Goal: Information Seeking & Learning: Learn about a topic

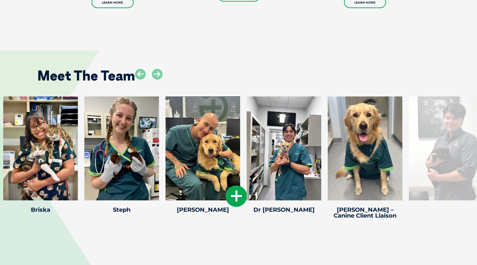
scroll to position [970, 0]
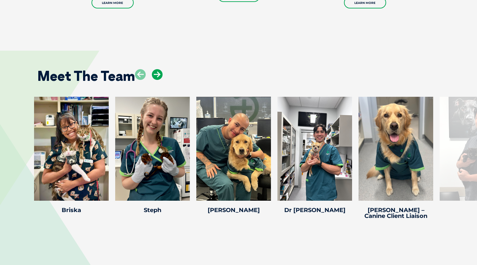
click at [157, 73] on icon at bounding box center [157, 74] width 11 height 11
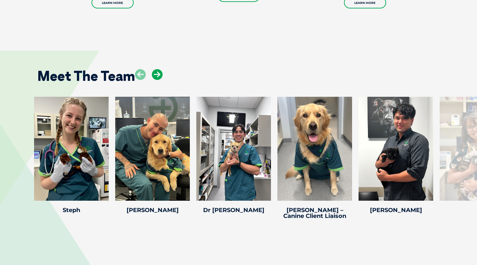
click at [157, 73] on icon at bounding box center [157, 74] width 11 height 11
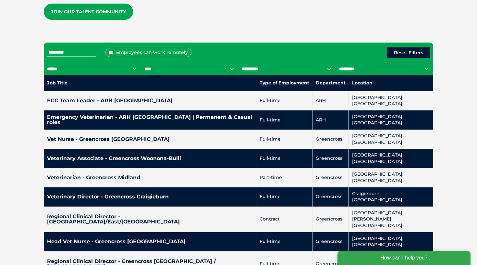
scroll to position [271, 0]
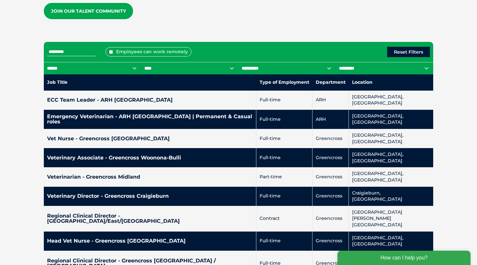
click at [150, 49] on label "Employees can work remotely" at bounding box center [148, 51] width 86 height 9
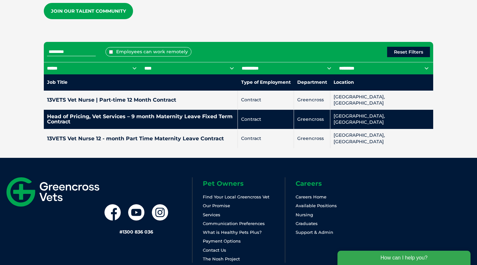
click at [135, 48] on label "Employees can work remotely" at bounding box center [148, 51] width 86 height 9
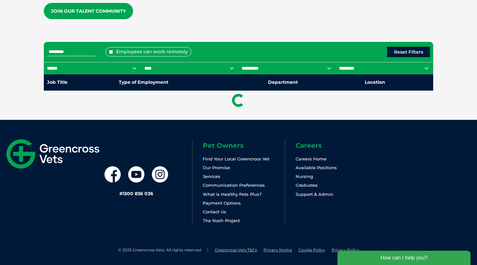
scroll to position [269, 0]
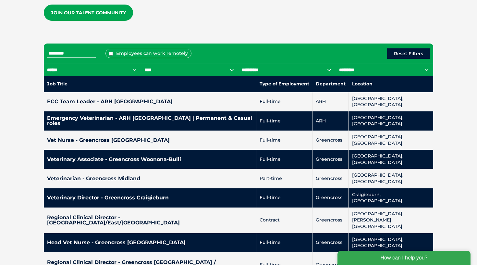
select select "***"
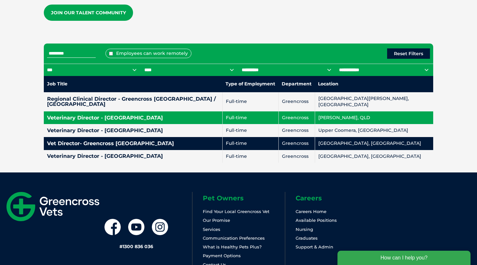
click at [67, 115] on h4 "Veterinary Director - Robina Village" at bounding box center [133, 117] width 172 height 5
click at [209, 115] on h4 "Veterinary Director - Robina Village" at bounding box center [133, 117] width 172 height 5
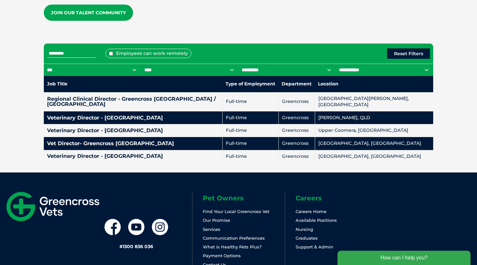
drag, startPoint x: 403, startPoint y: 51, endPoint x: 310, endPoint y: 49, distance: 93.2
click at [310, 49] on div "Employees can work remotely Reset Filters" at bounding box center [238, 53] width 389 height 20
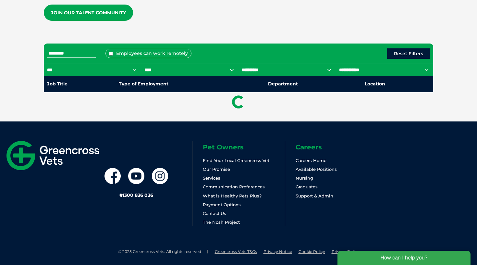
scroll to position [262, 0]
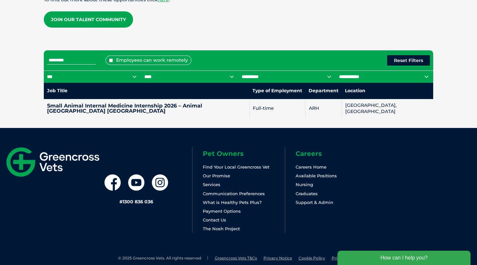
select select "**********"
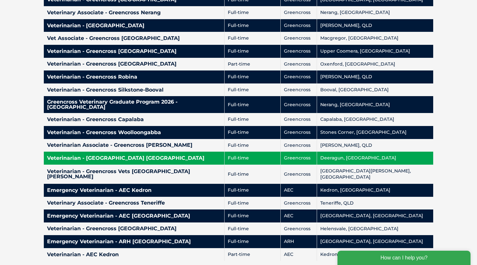
scroll to position [515, 0]
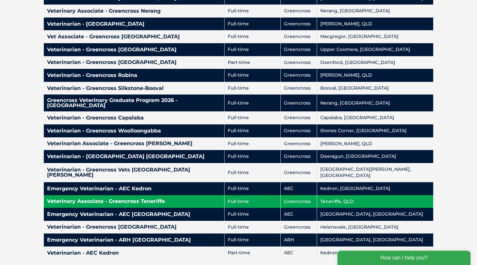
click at [225, 195] on td "Veterinary Associate - Greencross Teneriffe" at bounding box center [134, 201] width 181 height 13
click at [210, 199] on h4 "Veterinary Associate - Greencross Teneriffe" at bounding box center [134, 201] width 174 height 5
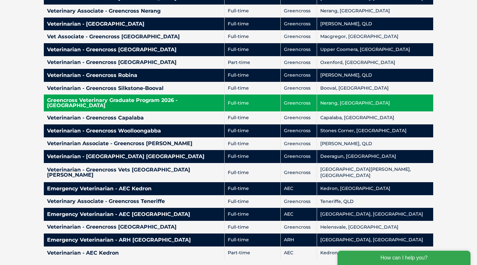
click at [271, 94] on td "Full-time" at bounding box center [253, 102] width 56 height 17
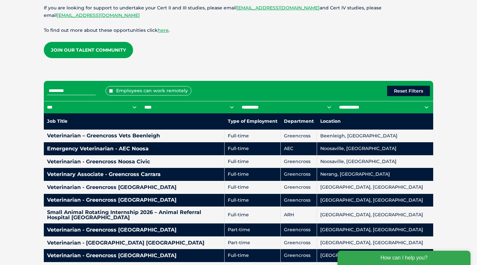
scroll to position [228, 0]
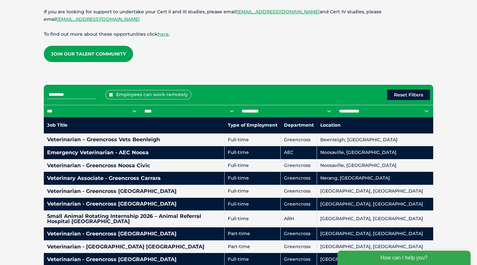
click at [87, 98] on div "Employees can work remotely Reset Filters" at bounding box center [238, 95] width 389 height 20
click at [80, 96] on input "text" at bounding box center [71, 95] width 49 height 8
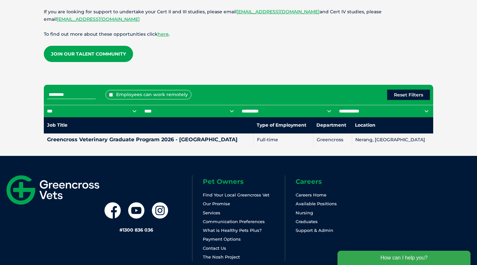
drag, startPoint x: 105, startPoint y: 93, endPoint x: 34, endPoint y: 92, distance: 71.1
click at [34, 92] on div "Explore available positions We are always looking for new vet and nursing talen…" at bounding box center [238, 4] width 477 height 294
click at [332, 67] on p at bounding box center [238, 69] width 389 height 15
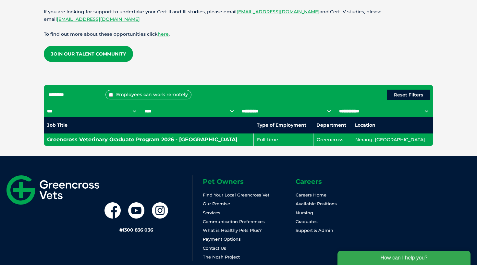
click at [141, 139] on h4 "Greencross Veterinary Graduate Program 2026 - Gold Coast" at bounding box center [148, 139] width 203 height 5
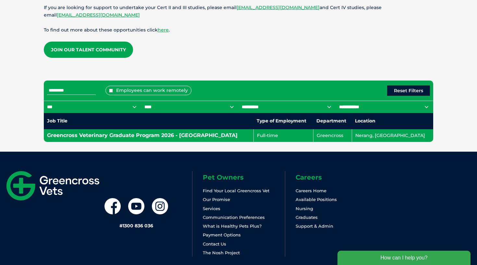
scroll to position [232, 0]
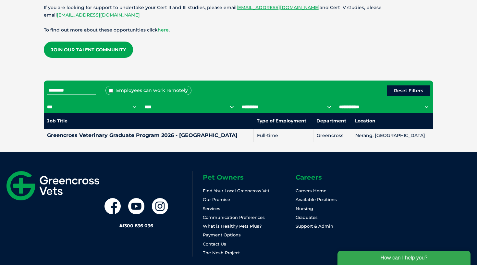
click at [95, 88] on input "********" at bounding box center [71, 90] width 49 height 8
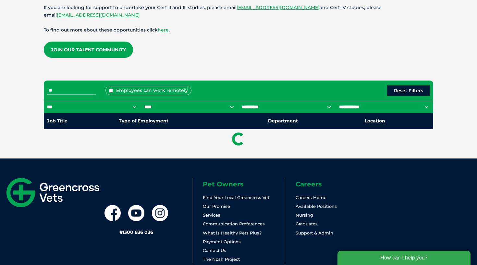
type input "*"
